Goal: Communication & Community: Answer question/provide support

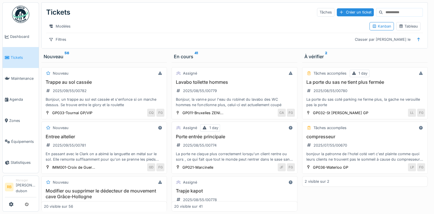
scroll to position [544, 1]
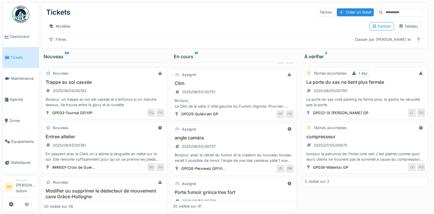
click at [121, 89] on div "Trappe au sol cassée 2025/09/55/00782 Bonjour, un trappe au sol est cassée et s…" at bounding box center [104, 93] width 121 height 28
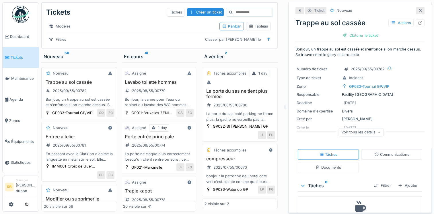
click at [101, 107] on div "Bonjour, un trappe au sol est cassée et s'enfonce si on marche dessus. Se trouv…" at bounding box center [79, 102] width 71 height 11
click at [173, 101] on div "Bonjour, la vanne pour l'eau du robinet du lavabo des WC hommes ne fonctionne p…" at bounding box center [158, 102] width 71 height 11
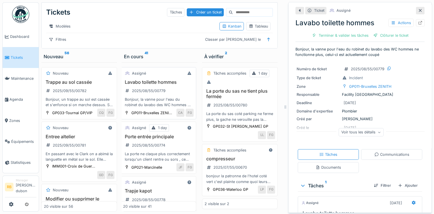
click at [167, 95] on div "Lavabo toilette hommes 2025/08/55/00779 Bonjour, la vanne pour l'eau du robinet…" at bounding box center [158, 93] width 71 height 28
click at [382, 32] on div "Clôturer le ticket" at bounding box center [391, 36] width 40 height 8
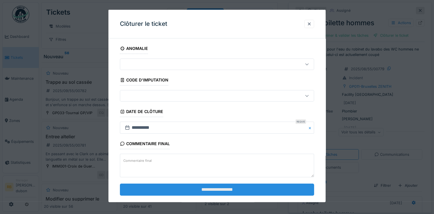
click at [220, 190] on input "**********" at bounding box center [217, 189] width 194 height 12
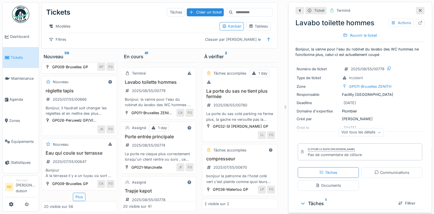
scroll to position [1139, 0]
click at [75, 193] on div "Plus" at bounding box center [79, 197] width 13 height 8
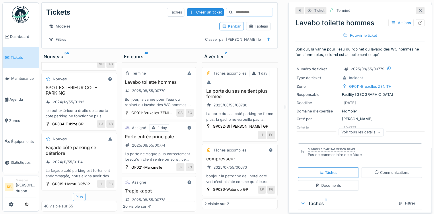
scroll to position [2401, 0]
click at [77, 193] on div "Plus" at bounding box center [79, 197] width 13 height 8
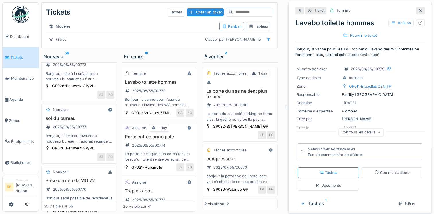
scroll to position [0, 0]
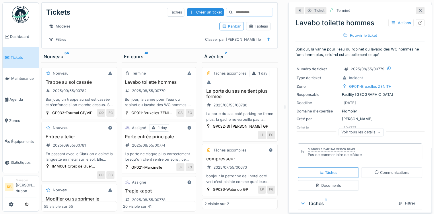
click at [239, 8] on input at bounding box center [253, 12] width 40 height 8
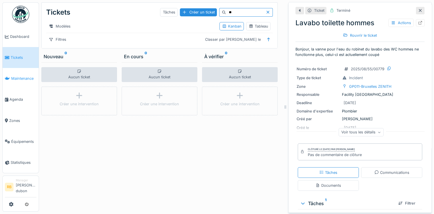
type input "*"
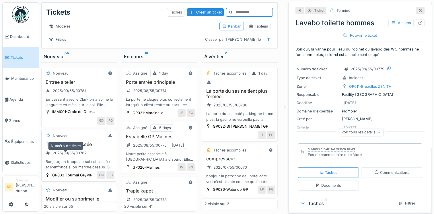
click at [84, 156] on div "2025/09/55/00782" at bounding box center [66, 152] width 45 height 9
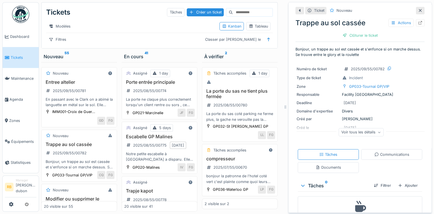
scroll to position [22, 0]
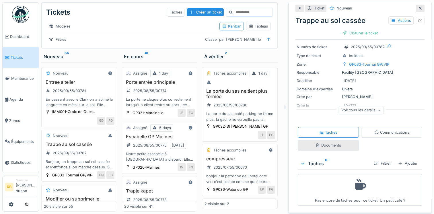
click at [327, 144] on div "Documents" at bounding box center [329, 145] width 26 height 5
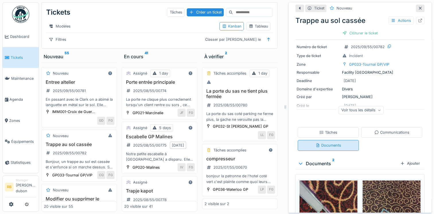
scroll to position [83, 0]
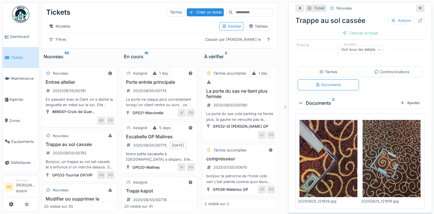
click at [338, 165] on img at bounding box center [329, 158] width 58 height 77
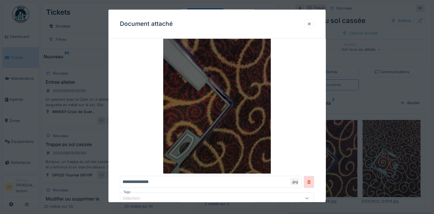
scroll to position [30, 0]
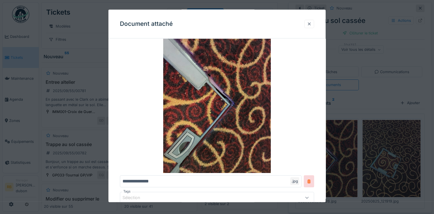
click at [310, 23] on div at bounding box center [309, 23] width 5 height 5
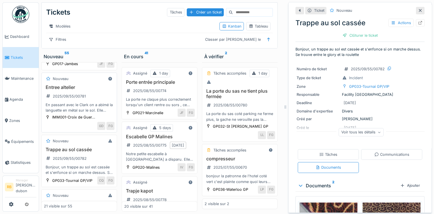
scroll to position [50, 0]
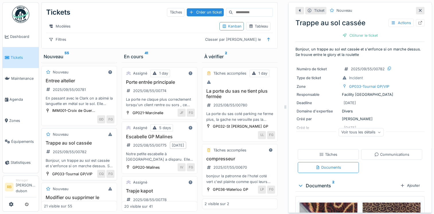
click at [101, 159] on div "Trappe au sol cassée 2025/09/55/00782 Bonjour, un trappe au sol est cassée et s…" at bounding box center [79, 154] width 71 height 28
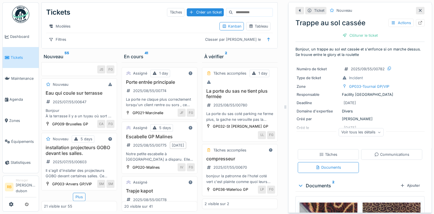
scroll to position [4, 0]
click at [76, 193] on div "Plus" at bounding box center [79, 197] width 13 height 8
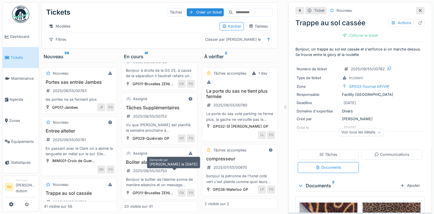
scroll to position [450, 0]
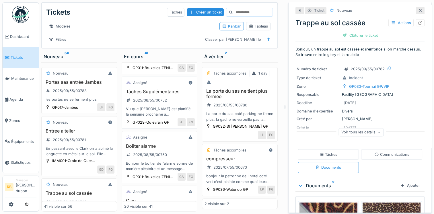
click at [179, 117] on div "Tâches Supplémentaires 2025/08/55/00752 Vu que [PERSON_NAME] est planifié la se…" at bounding box center [159, 103] width 71 height 28
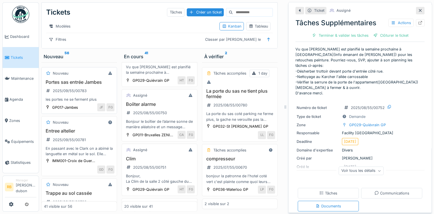
click at [96, 90] on div "Portes sas entrée Jambes 2025/09/55/00783 les portes ne se ferment plus" at bounding box center [79, 90] width 71 height 23
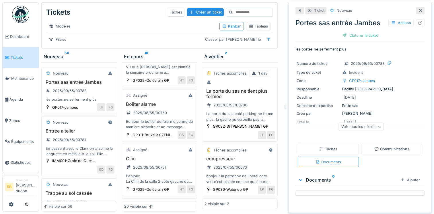
click at [365, 128] on div "Voir tous les détails" at bounding box center [361, 127] width 45 height 8
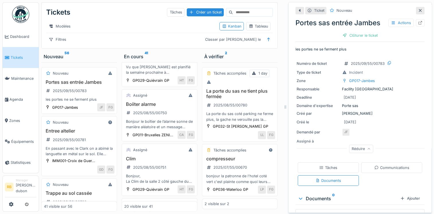
scroll to position [7, 0]
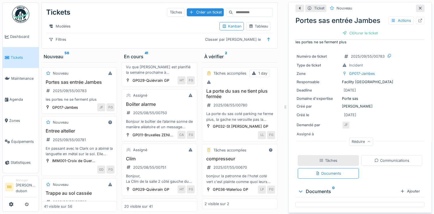
click at [323, 155] on div "Tâches" at bounding box center [328, 160] width 61 height 11
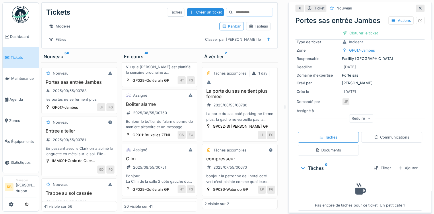
scroll to position [34, 0]
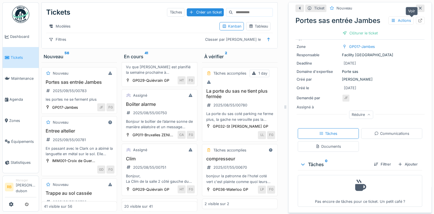
click at [416, 18] on div at bounding box center [420, 20] width 9 height 7
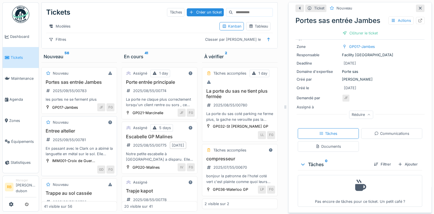
scroll to position [53, 0]
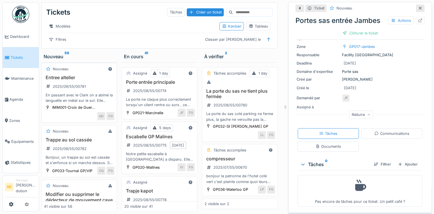
click at [101, 93] on div "Entree altelier 2025/09/55/00781 En passant avec le Clark on a abimé la languet…" at bounding box center [79, 89] width 71 height 28
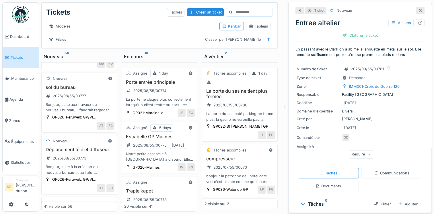
scroll to position [235, 0]
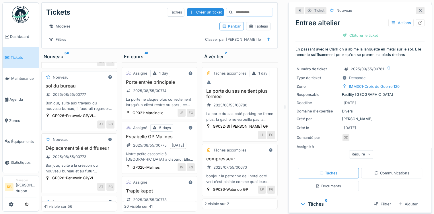
click at [96, 89] on h3 "sol du bureau" at bounding box center [79, 85] width 71 height 5
click at [333, 181] on div "Documents" at bounding box center [328, 186] width 61 height 11
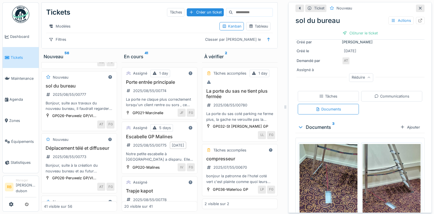
scroll to position [76, 0]
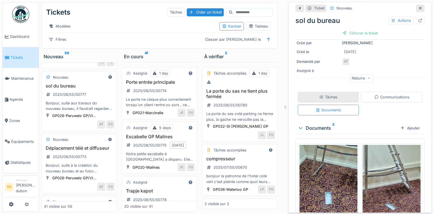
click at [322, 92] on div "Tâches" at bounding box center [328, 97] width 61 height 11
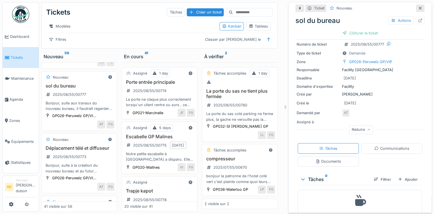
scroll to position [40, 0]
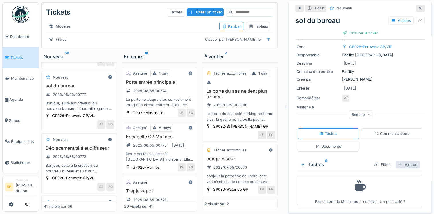
click at [400, 162] on div "Ajouter" at bounding box center [408, 165] width 24 height 8
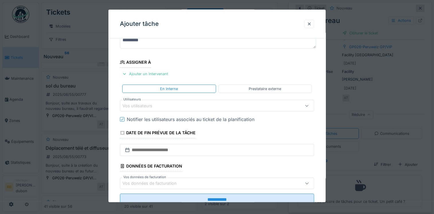
scroll to position [61, 0]
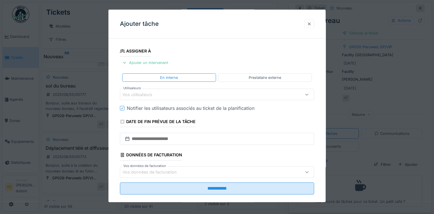
click at [307, 24] on div at bounding box center [309, 24] width 10 height 8
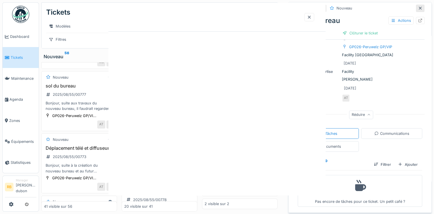
scroll to position [0, 0]
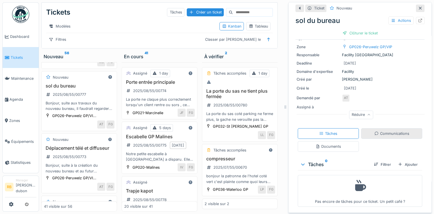
click at [364, 134] on div "Communications" at bounding box center [391, 133] width 61 height 11
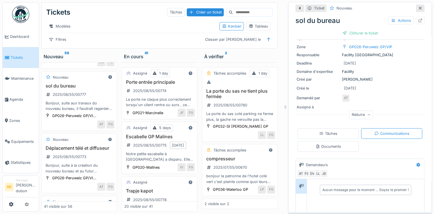
click at [341, 187] on div "Aucun message pour le moment … Soyez le premier !" at bounding box center [366, 189] width 86 height 5
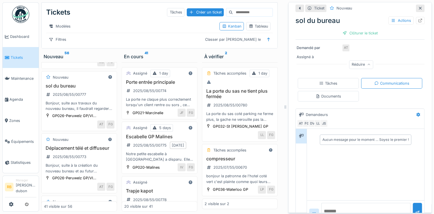
scroll to position [103, 0]
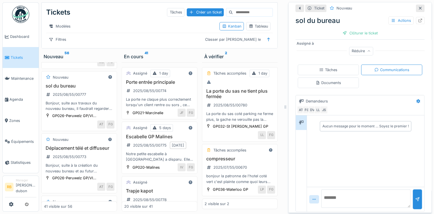
click at [329, 189] on textarea at bounding box center [365, 198] width 89 height 18
paste textarea "**********"
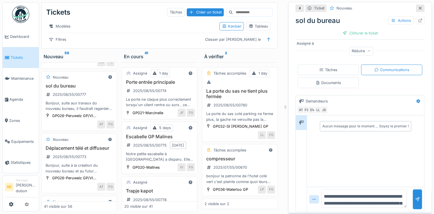
scroll to position [0, 0]
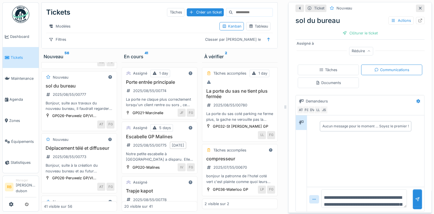
click at [374, 192] on textarea "**********" at bounding box center [364, 198] width 86 height 18
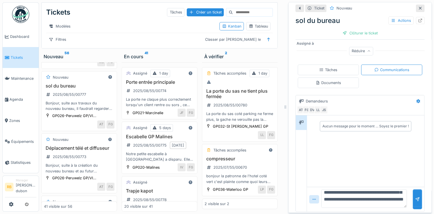
scroll to position [25, 0]
click at [363, 189] on textarea "**********" at bounding box center [364, 198] width 86 height 18
click at [364, 197] on textarea "**********" at bounding box center [364, 198] width 86 height 18
click at [361, 190] on textarea "**********" at bounding box center [364, 198] width 86 height 18
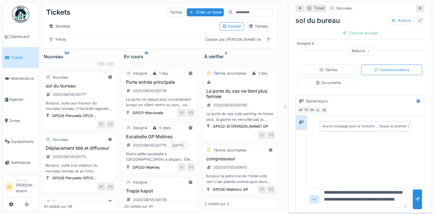
click at [360, 192] on textarea "**********" at bounding box center [364, 198] width 86 height 18
type textarea "**********"
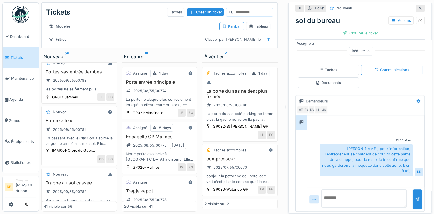
scroll to position [0, 0]
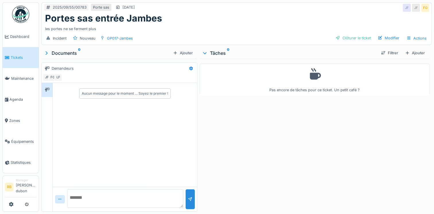
click at [88, 191] on textarea at bounding box center [125, 198] width 116 height 18
paste textarea "**********"
click at [94, 197] on textarea "**********" at bounding box center [124, 198] width 115 height 18
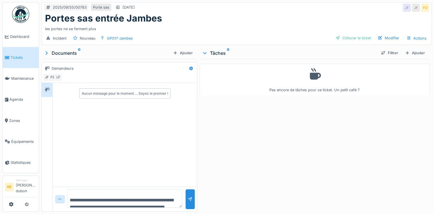
scroll to position [11, 0]
click at [114, 196] on textarea "**********" at bounding box center [124, 198] width 115 height 18
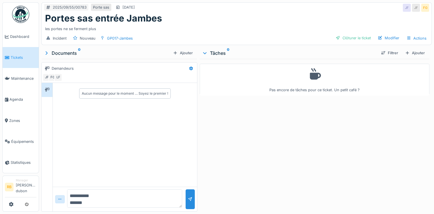
click at [100, 195] on textarea "**********" at bounding box center [124, 198] width 115 height 18
click at [69, 193] on textarea "**********" at bounding box center [124, 198] width 115 height 18
type textarea "**********"
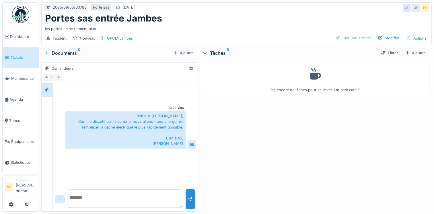
click at [20, 53] on link "Tickets" at bounding box center [21, 57] width 36 height 21
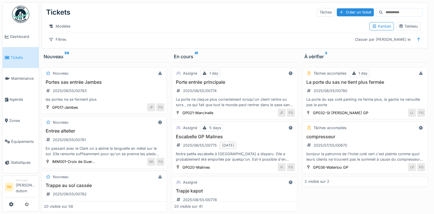
click at [112, 85] on h3 "Portes sas entrée Jambes" at bounding box center [104, 81] width 121 height 5
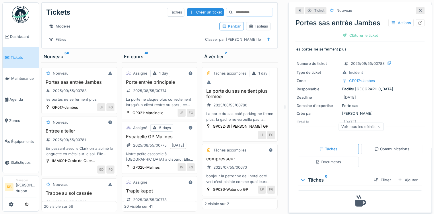
scroll to position [17, 0]
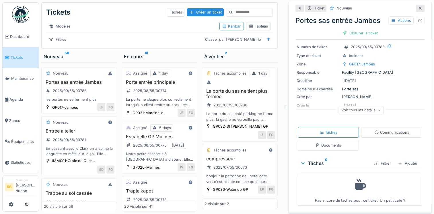
click at [358, 108] on div "Voir tous les détails" at bounding box center [361, 110] width 45 height 8
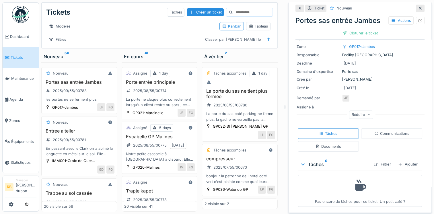
scroll to position [0, 0]
